Goal: Transaction & Acquisition: Book appointment/travel/reservation

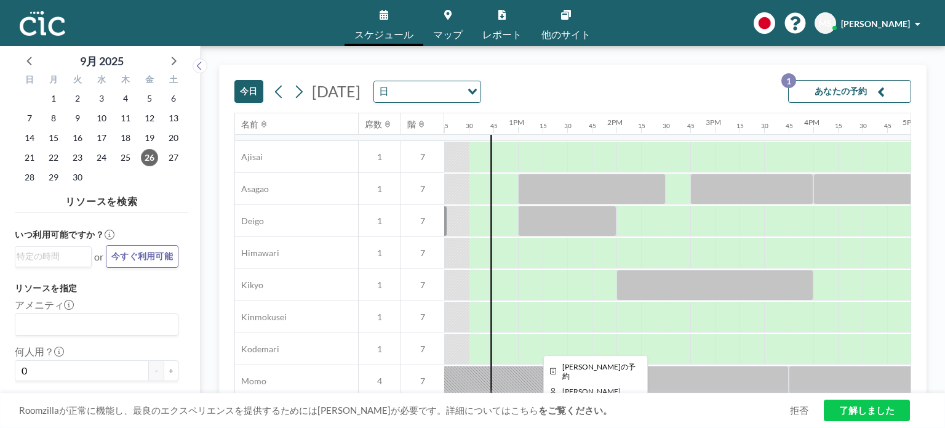
scroll to position [378, 1206]
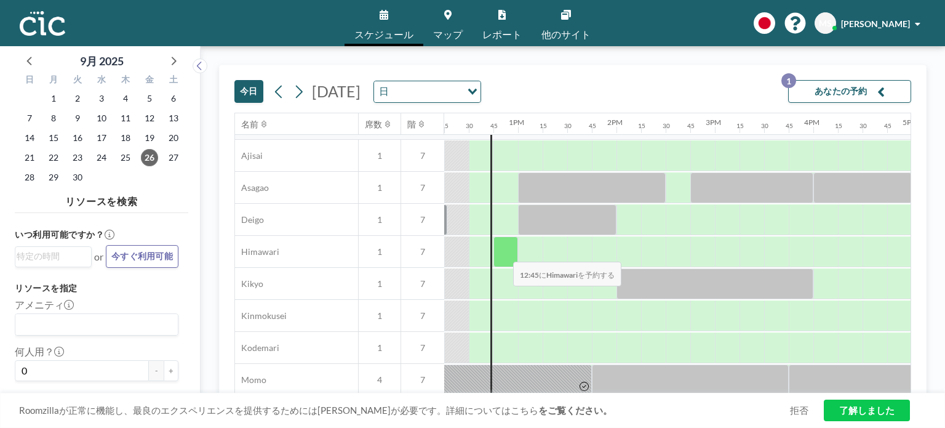
click at [503, 252] on div at bounding box center [505, 251] width 25 height 31
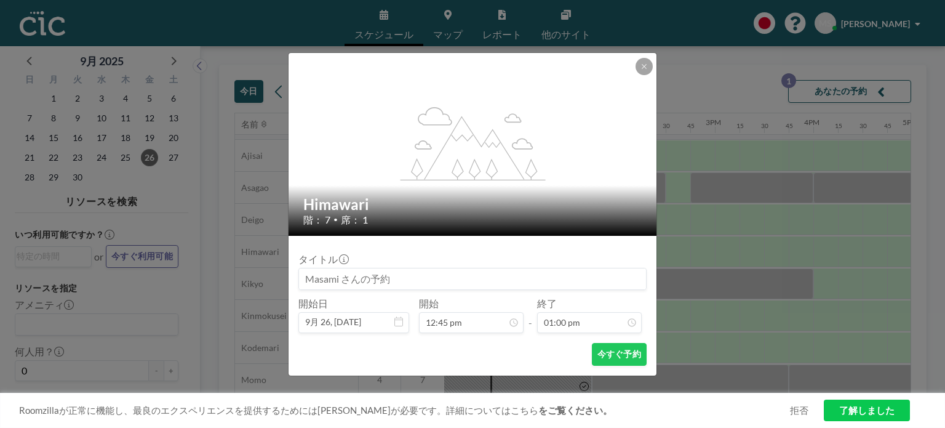
click at [501, 255] on div "タイトル" at bounding box center [472, 271] width 348 height 37
click at [508, 253] on div "タイトル" at bounding box center [472, 271] width 348 height 37
click at [576, 314] on input "01:00 pm" at bounding box center [589, 322] width 105 height 21
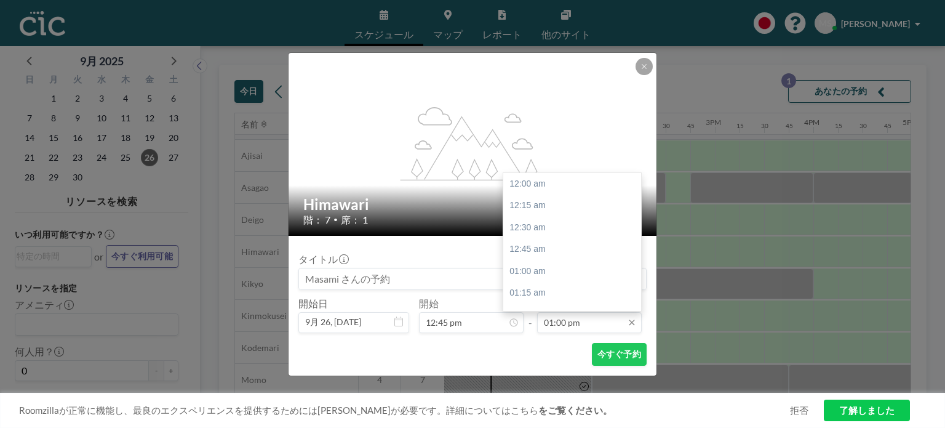
scroll to position [1139, 0]
click at [537, 274] on div "02:00 pm" at bounding box center [575, 271] width 144 height 22
type input "02:00 pm"
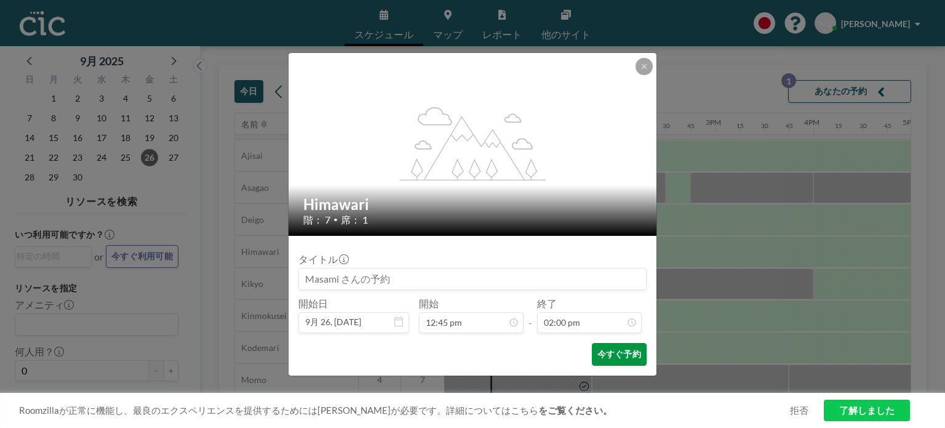
scroll to position [1227, 0]
click at [614, 356] on button "今すぐ予約" at bounding box center [619, 354] width 55 height 23
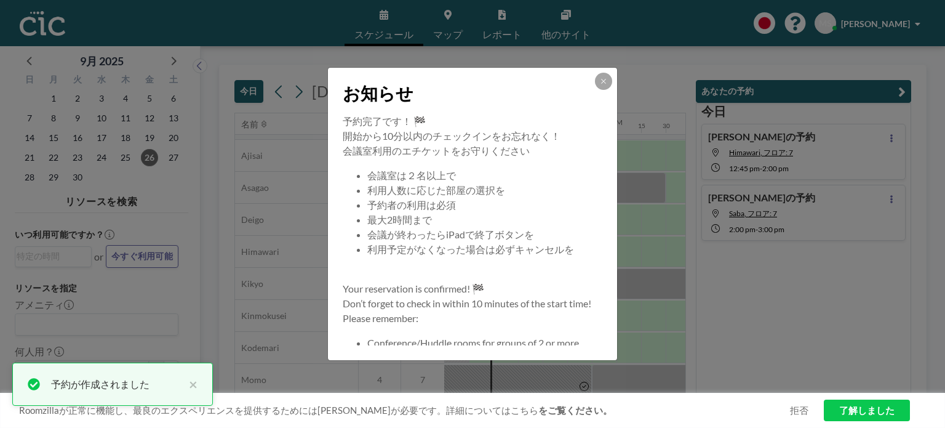
scroll to position [0, 0]
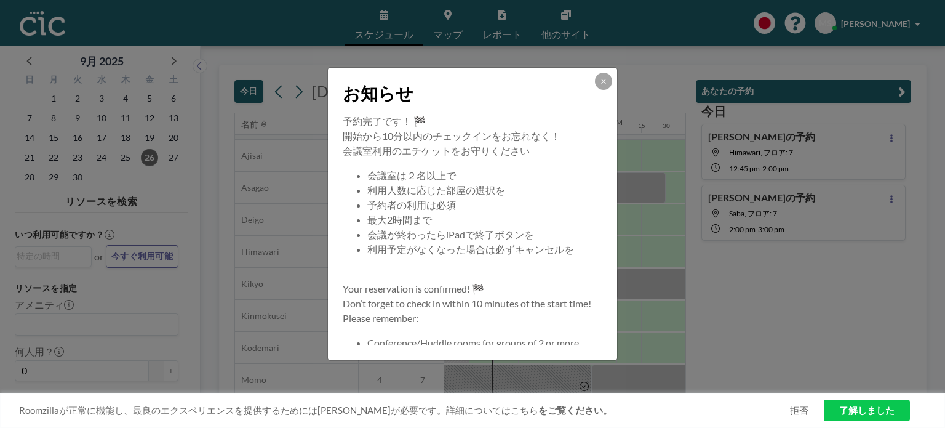
click at [614, 356] on div "予約完了です！ 🏁 開始から10分以内のチェックインをお忘れなく！ 会議室利用のエチケットをお守りください 会議室は２名以上で 利用人数に応じた部屋の選択を …" at bounding box center [472, 237] width 289 height 246
